Goal: Check status

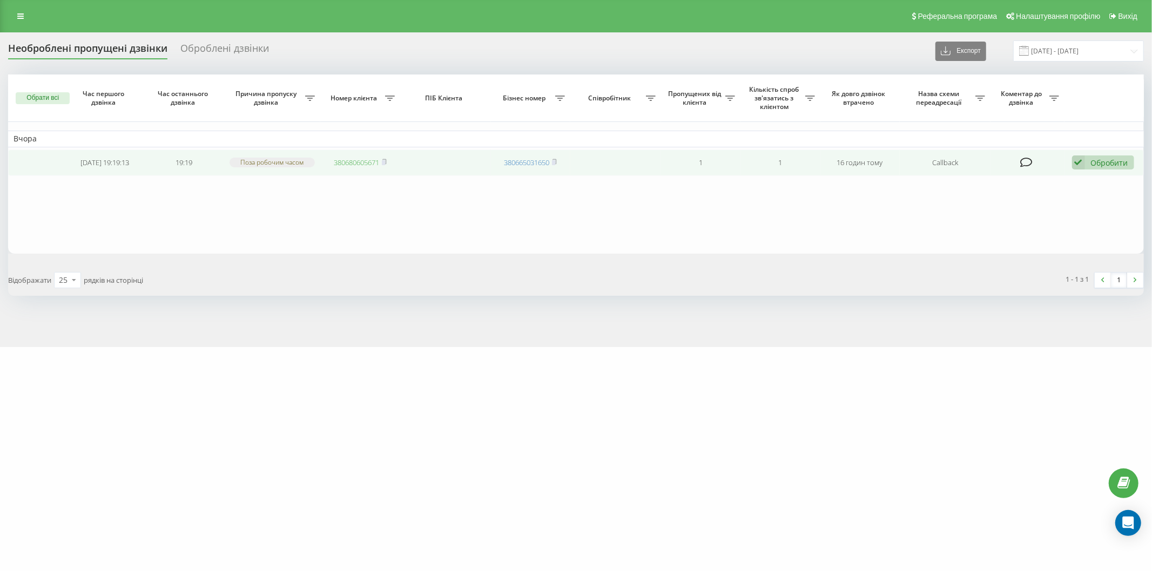
click at [354, 162] on link "380680605671" at bounding box center [356, 163] width 45 height 10
click at [1082, 156] on icon at bounding box center [1078, 163] width 13 height 15
click at [1002, 179] on span "Не вдалося зв'язатися" at bounding box center [981, 179] width 83 height 10
